Goal: Transaction & Acquisition: Purchase product/service

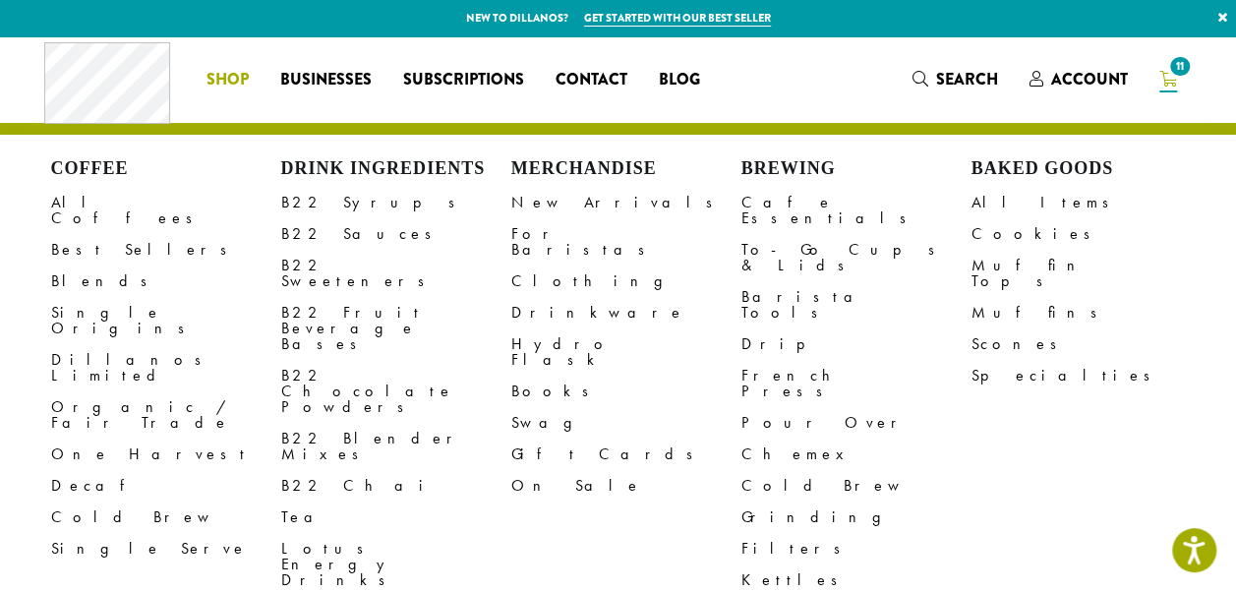
click at [208, 79] on span "Shop" at bounding box center [228, 80] width 42 height 25
click at [976, 93] on link "Search" at bounding box center [955, 79] width 117 height 32
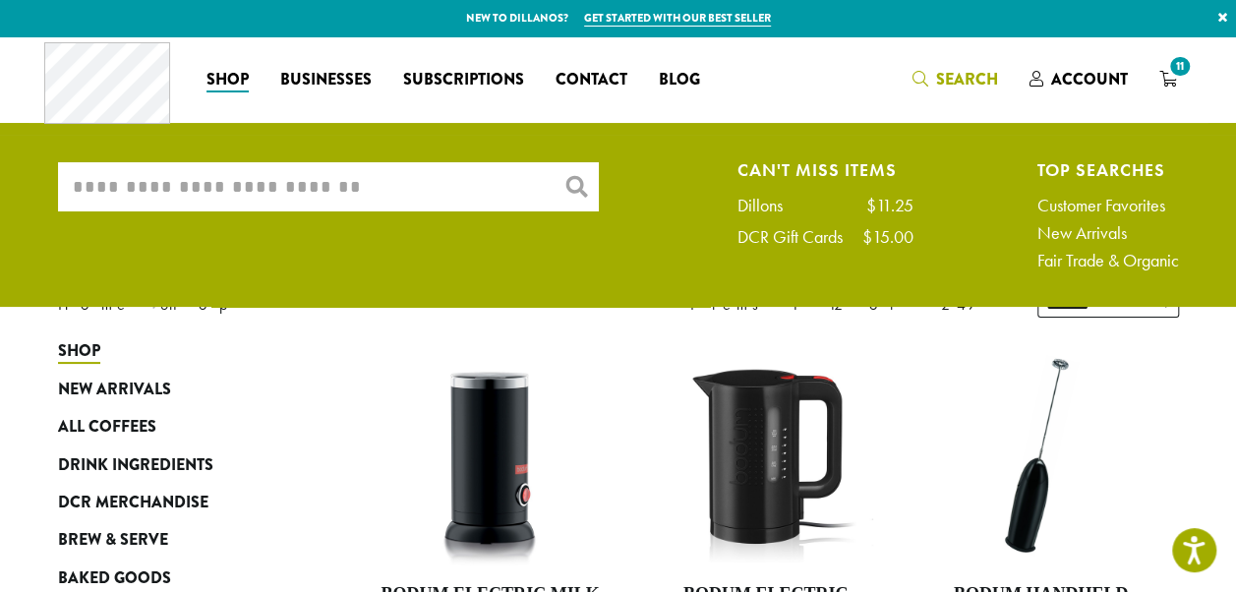
click at [470, 183] on input "What are you searching for?" at bounding box center [328, 186] width 541 height 49
type input "*"
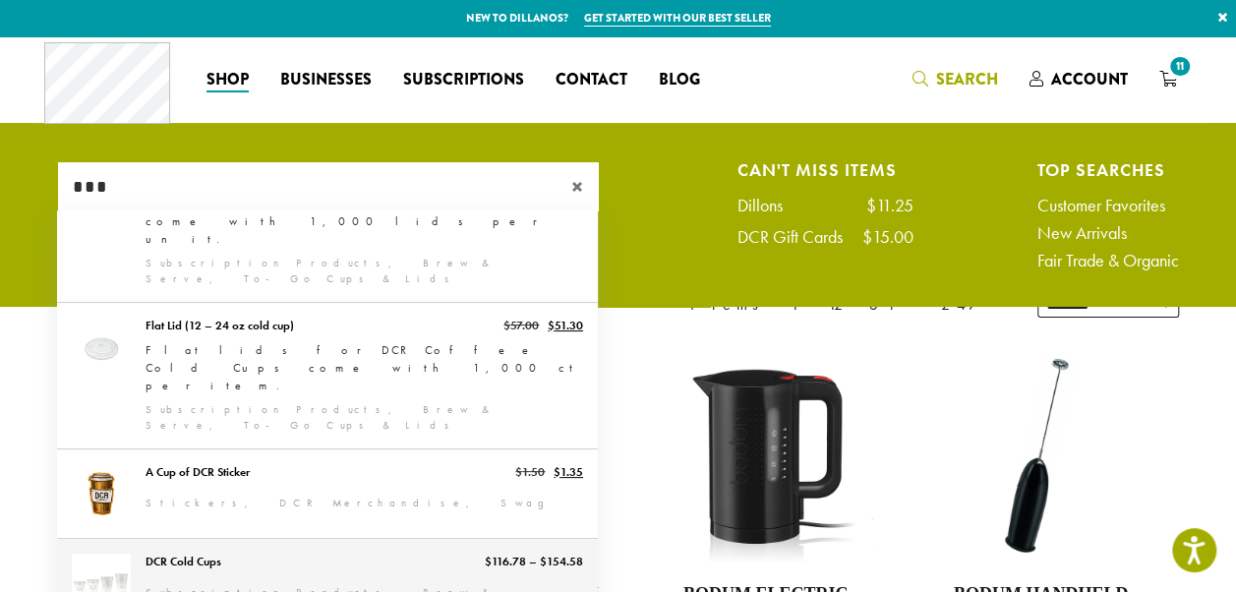
scroll to position [541, 0]
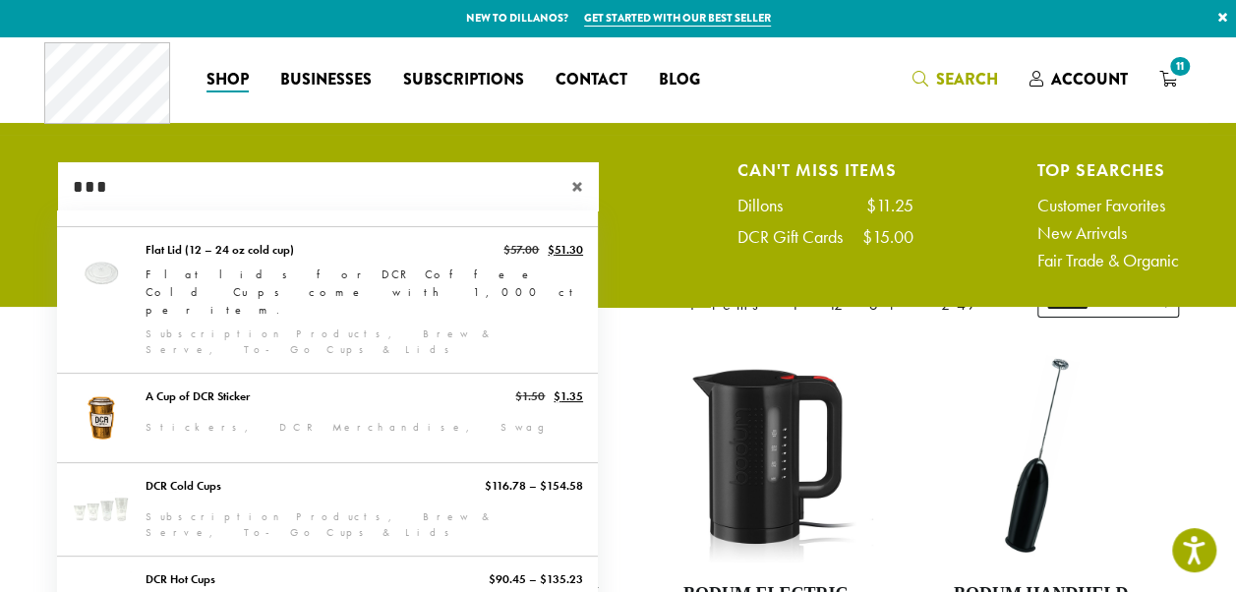
type input "***"
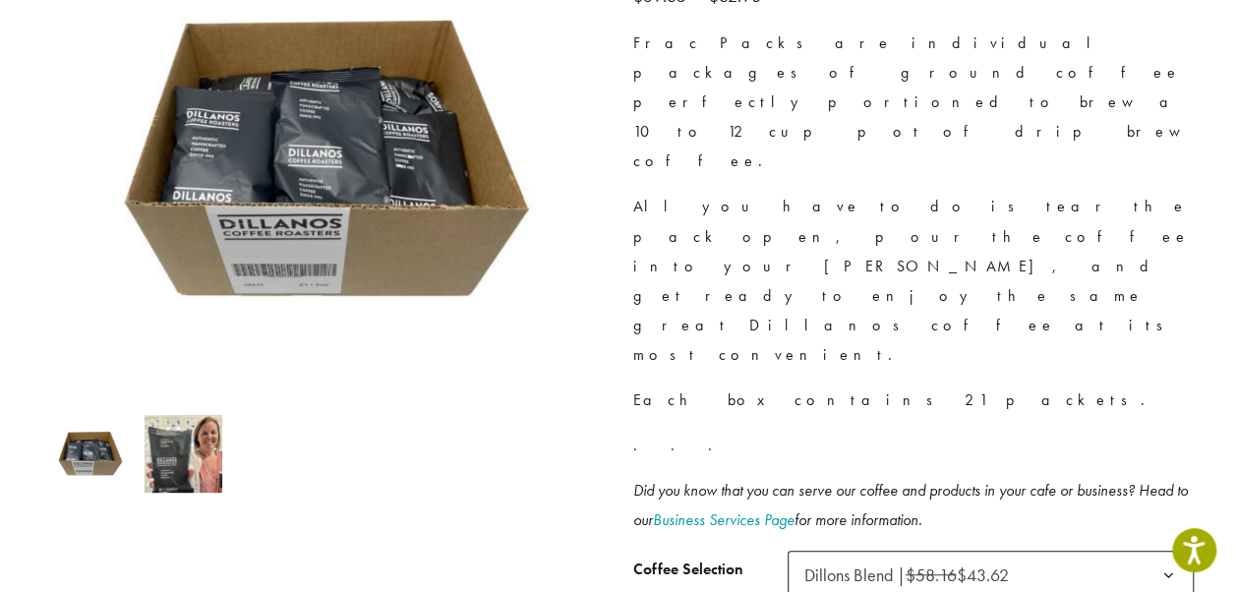
scroll to position [485, 0]
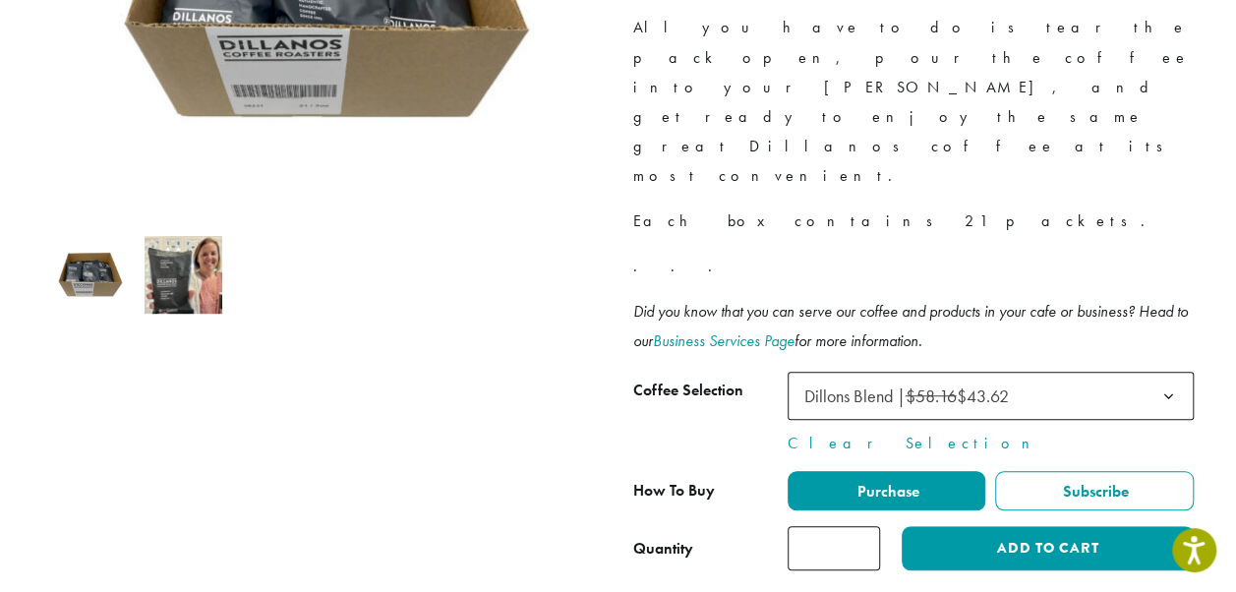
click at [142, 279] on li at bounding box center [183, 274] width 93 height 93
click at [183, 291] on img at bounding box center [184, 275] width 78 height 78
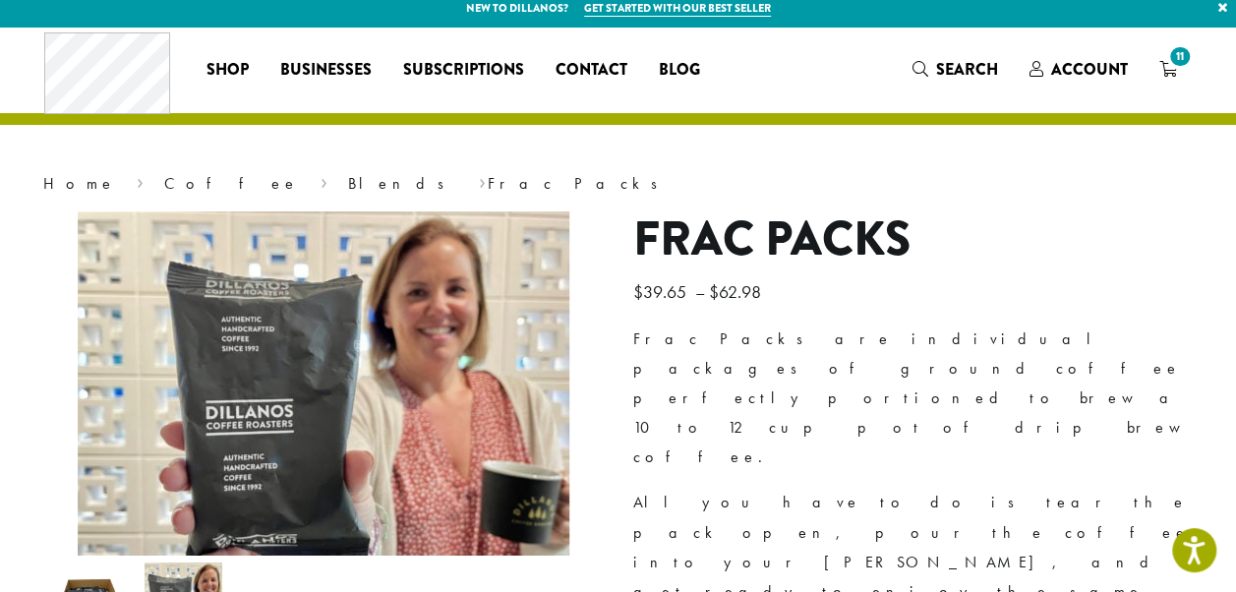
scroll to position [0, 0]
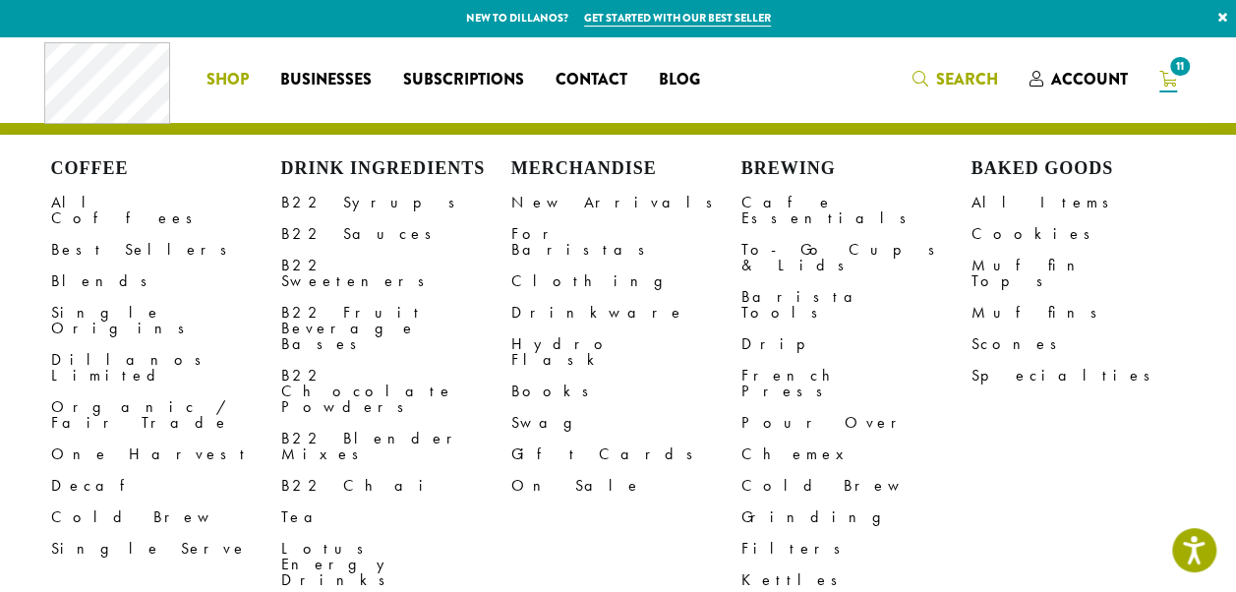
click at [959, 89] on span "Search" at bounding box center [967, 79] width 62 height 23
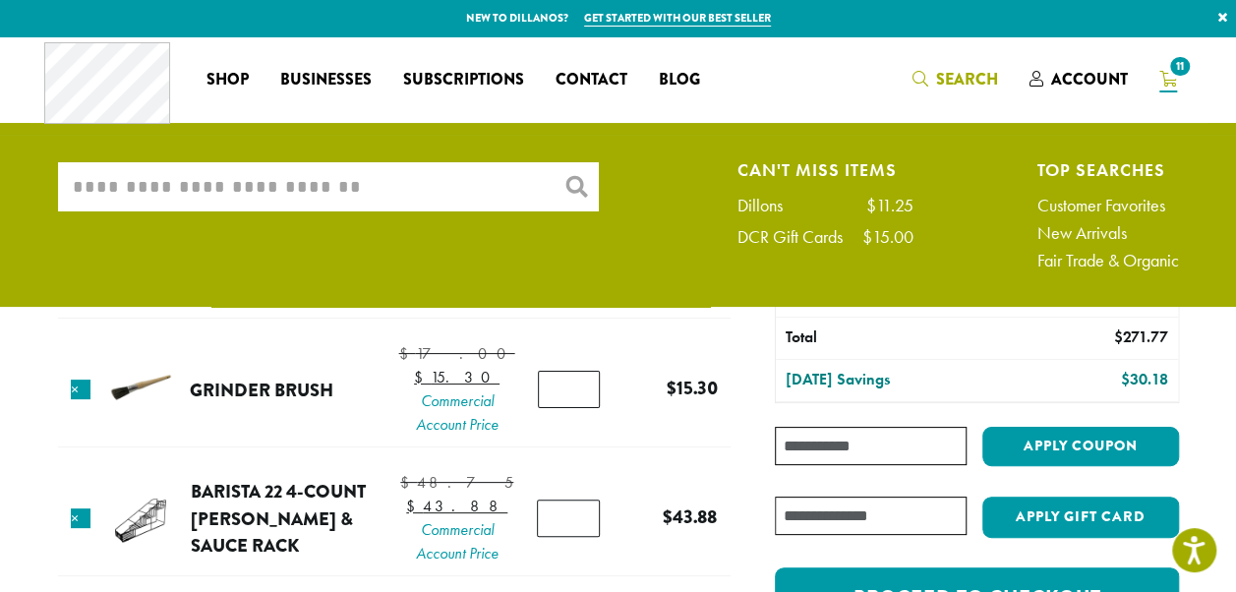
click at [979, 73] on span "Search" at bounding box center [967, 79] width 62 height 23
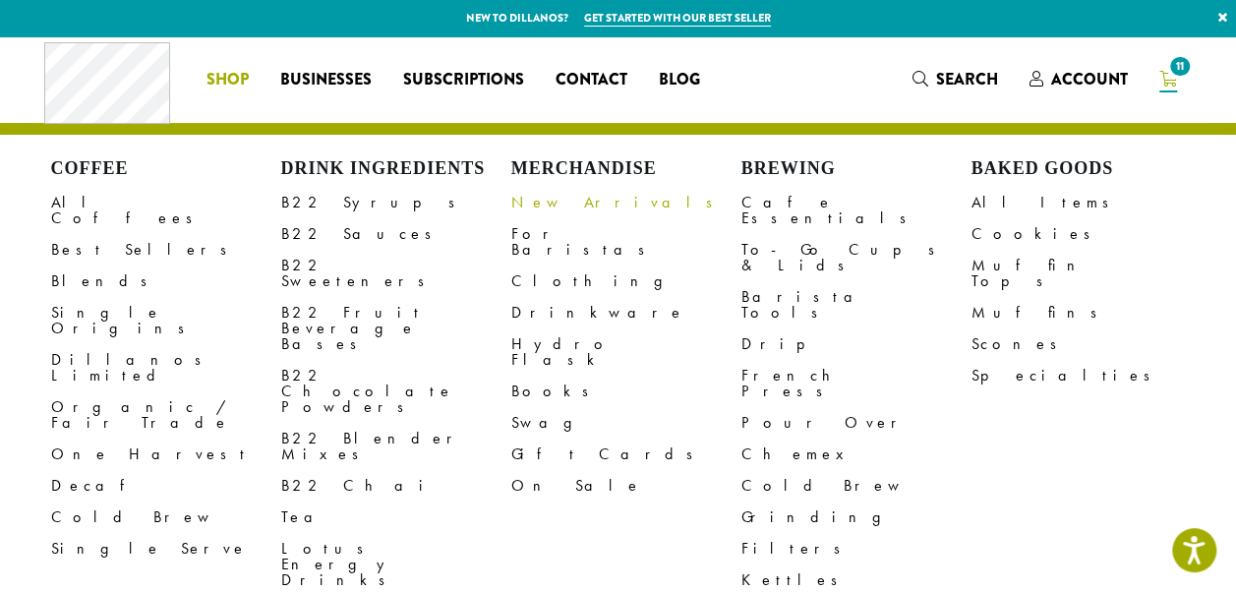
click at [572, 205] on link "New Arrivals" at bounding box center [626, 202] width 230 height 31
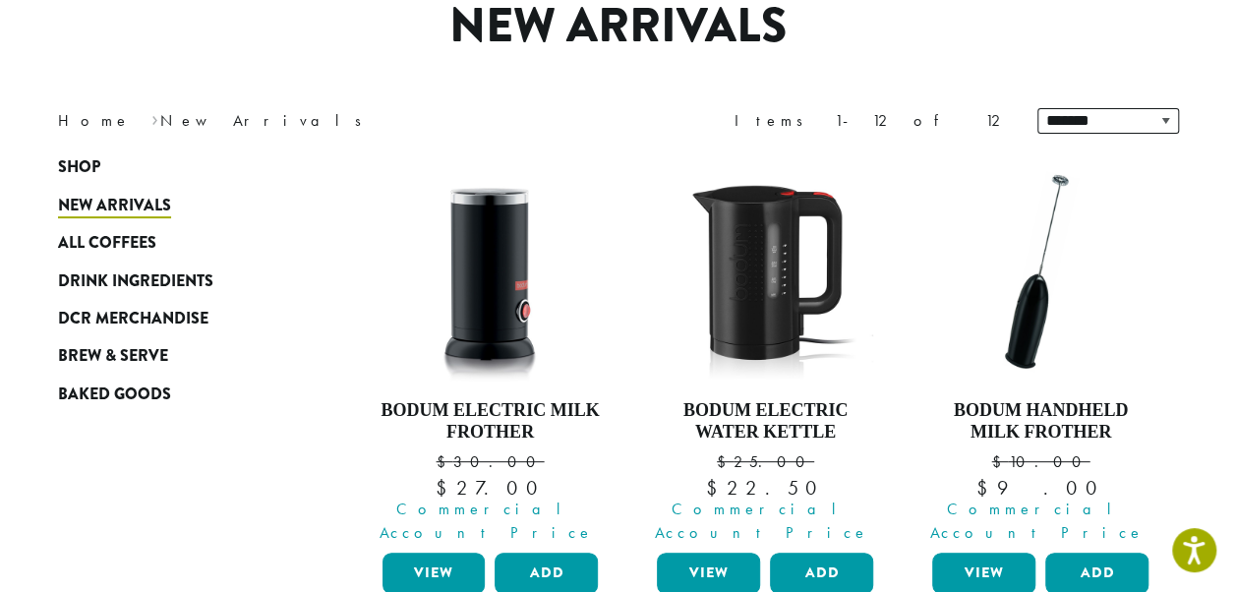
scroll to position [229, 0]
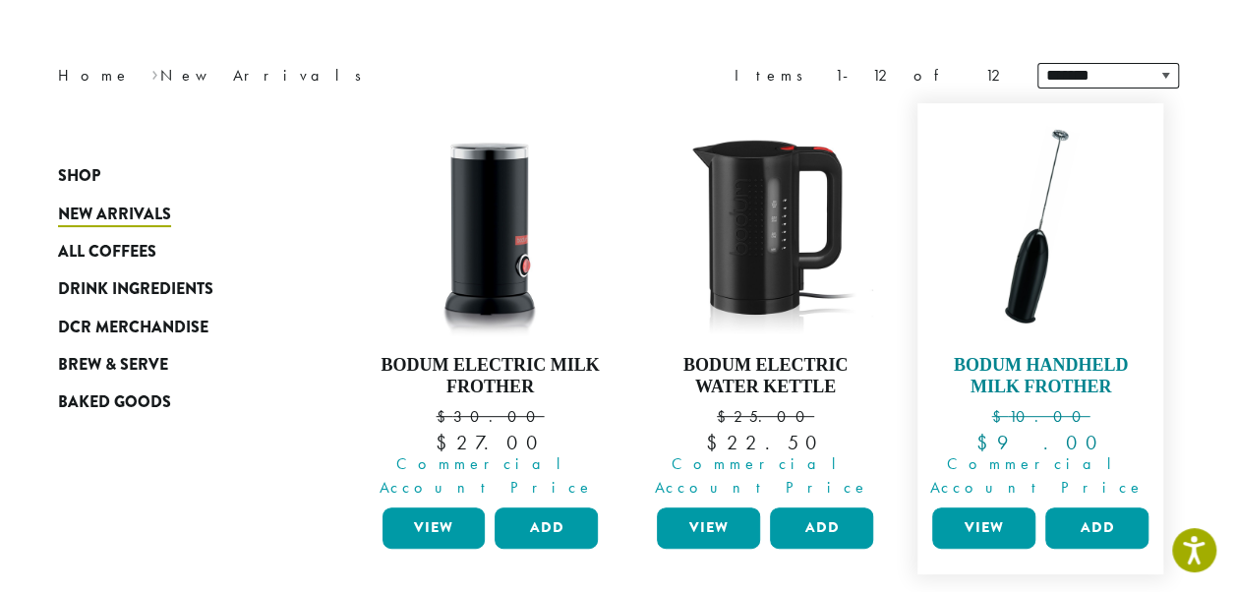
click at [1058, 246] on img at bounding box center [1040, 226] width 226 height 226
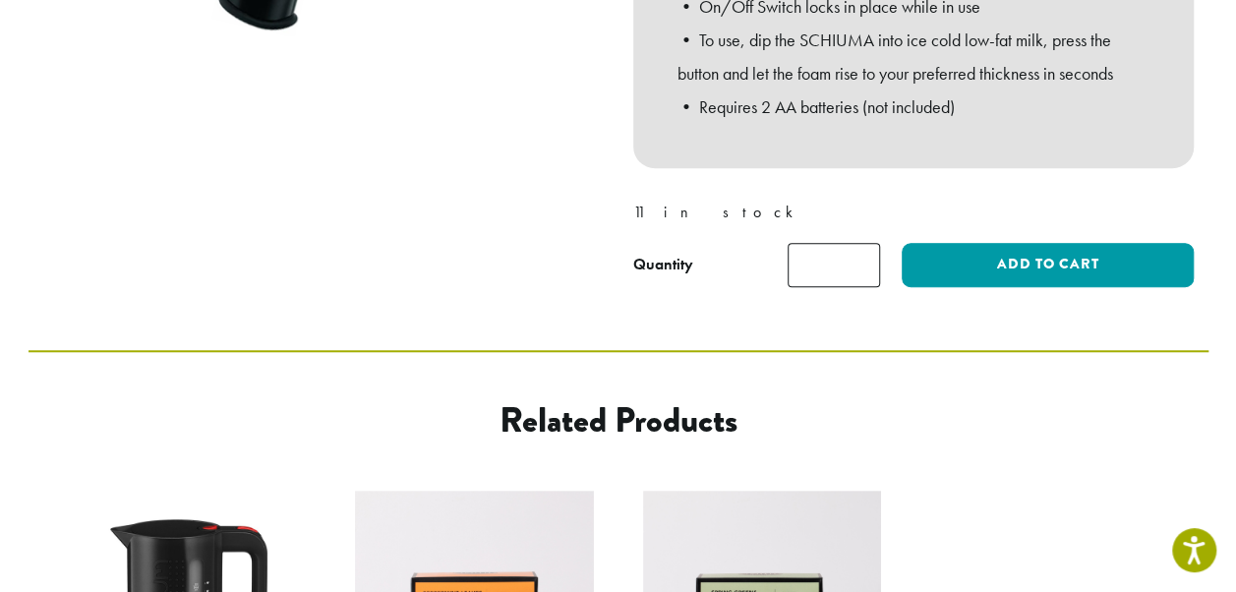
scroll to position [682, 0]
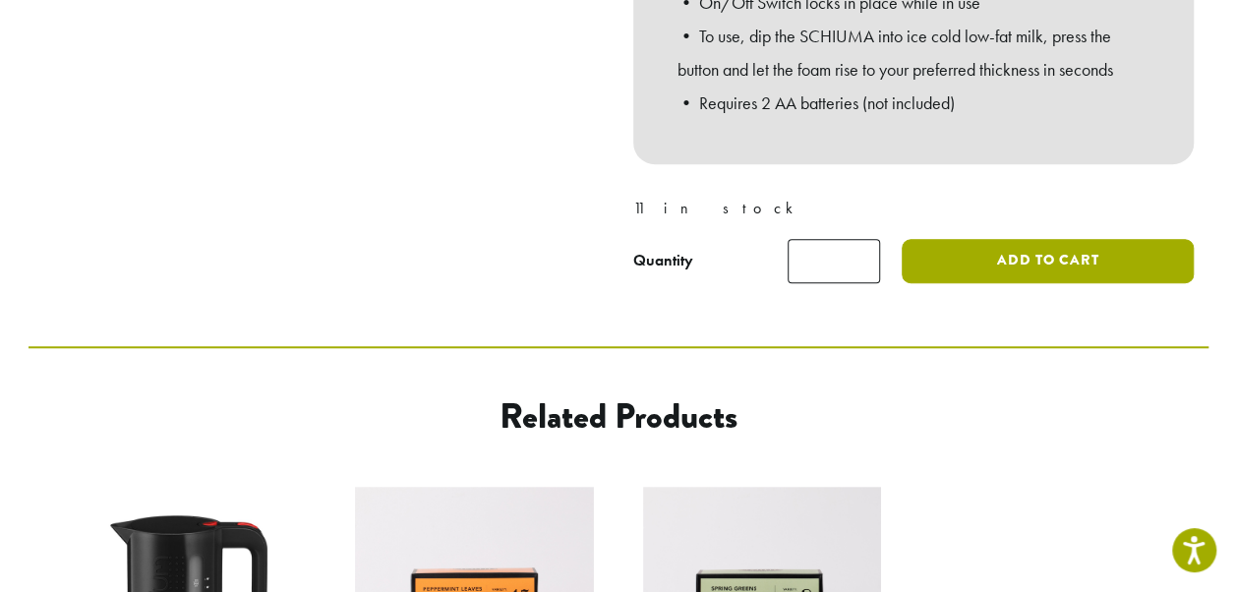
click at [978, 275] on button "Add to cart" at bounding box center [1047, 261] width 291 height 44
click at [980, 275] on button "Add to cart" at bounding box center [1047, 261] width 291 height 44
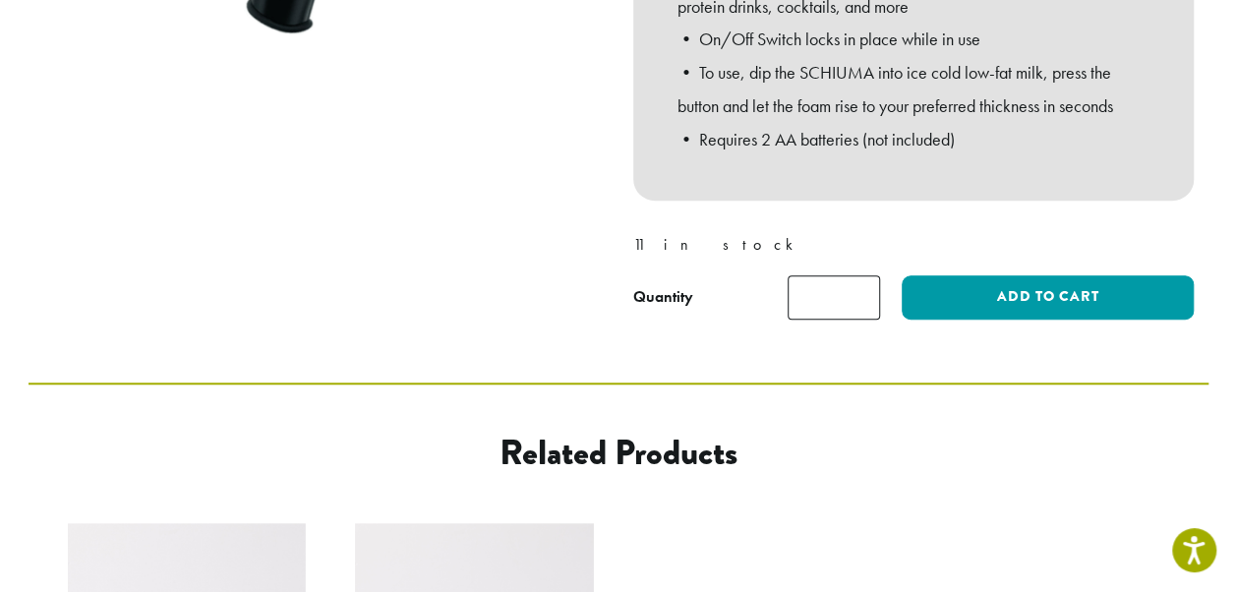
scroll to position [688, 0]
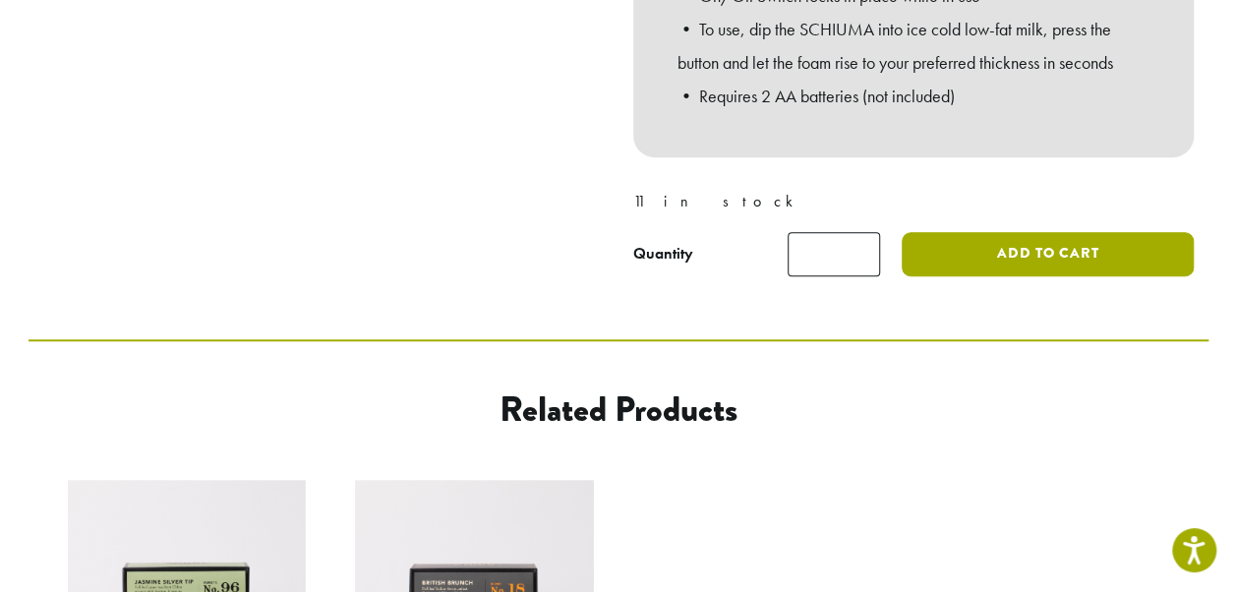
click at [1060, 249] on button "Add to cart" at bounding box center [1047, 254] width 291 height 44
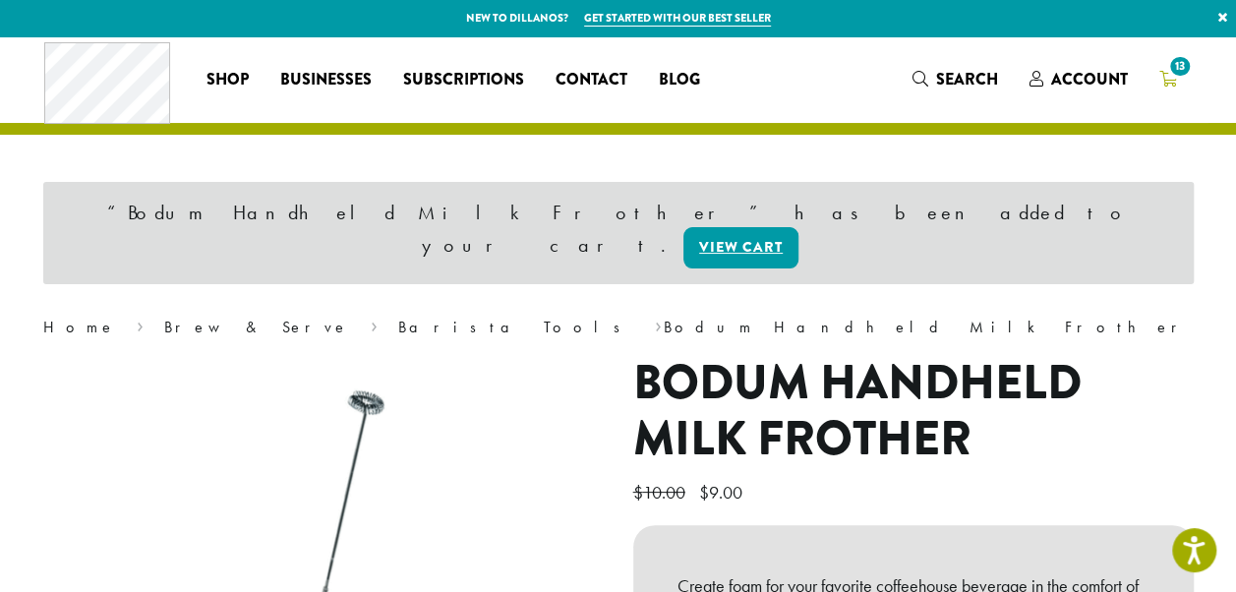
click at [1183, 86] on link "13" at bounding box center [1168, 79] width 49 height 32
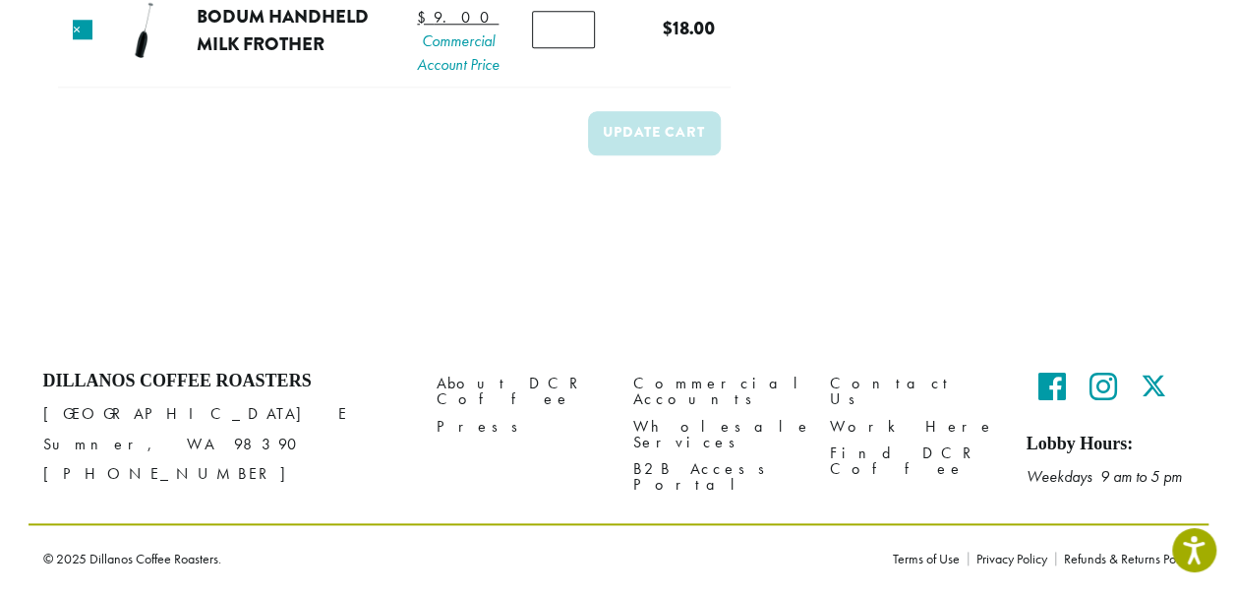
scroll to position [1005, 0]
type input "*"
click at [575, 48] on input "*" at bounding box center [563, 29] width 62 height 37
click at [639, 155] on button "Update cart" at bounding box center [654, 133] width 133 height 44
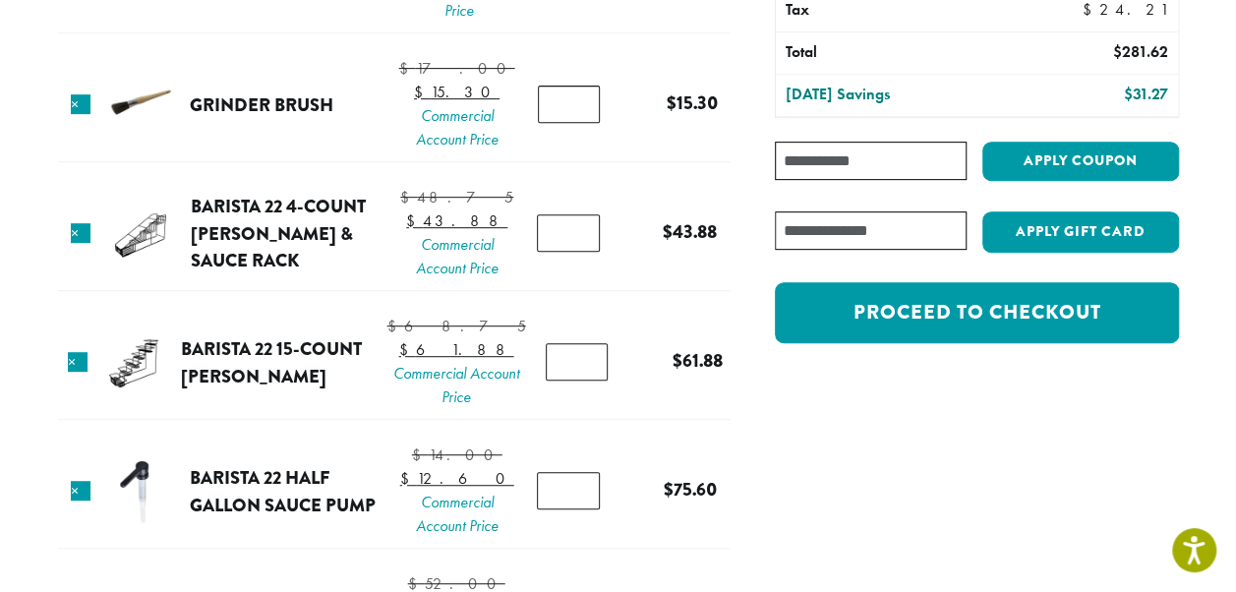
scroll to position [380, 0]
